Goal: Check status: Check status

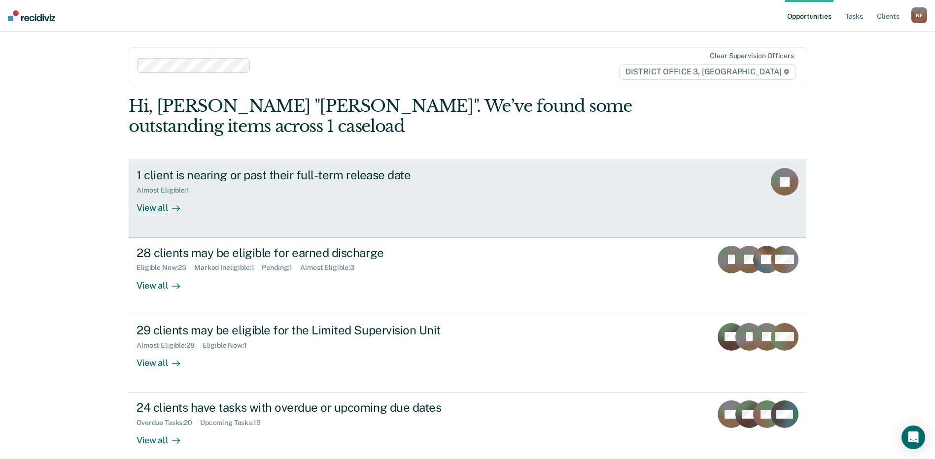
click at [187, 175] on div "1 client is nearing or past their full-term release date" at bounding box center [309, 175] width 346 height 14
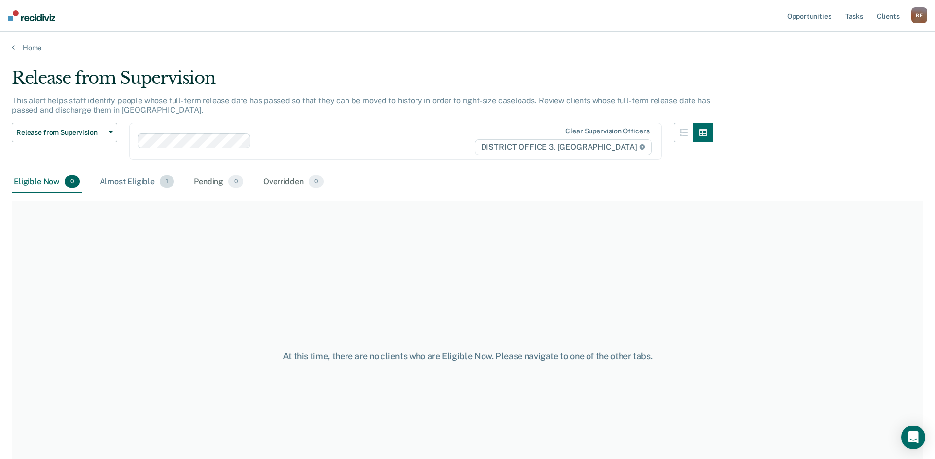
click at [132, 185] on div "Almost Eligible 1" at bounding box center [137, 182] width 78 height 22
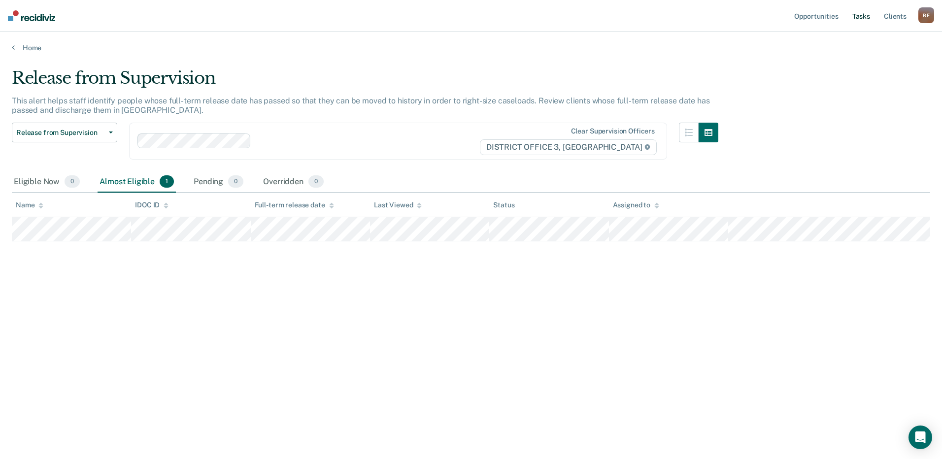
click at [860, 16] on link "Tasks" at bounding box center [861, 16] width 22 height 32
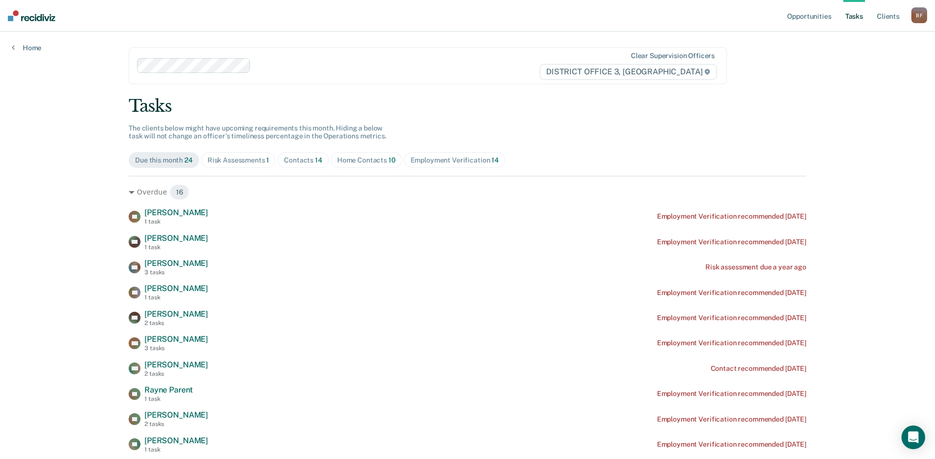
click at [257, 160] on div "Risk Assessments 1" at bounding box center [238, 160] width 62 height 8
